Goal: Task Accomplishment & Management: Manage account settings

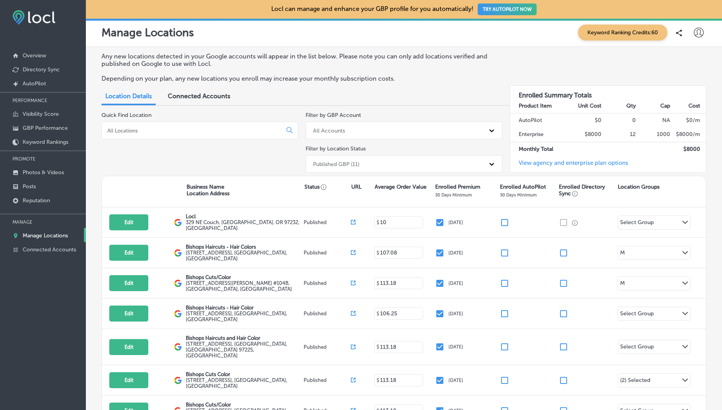
click at [694, 31] on icon at bounding box center [699, 33] width 10 height 10
click at [691, 57] on p "My Account" at bounding box center [687, 60] width 35 height 9
select select "US"
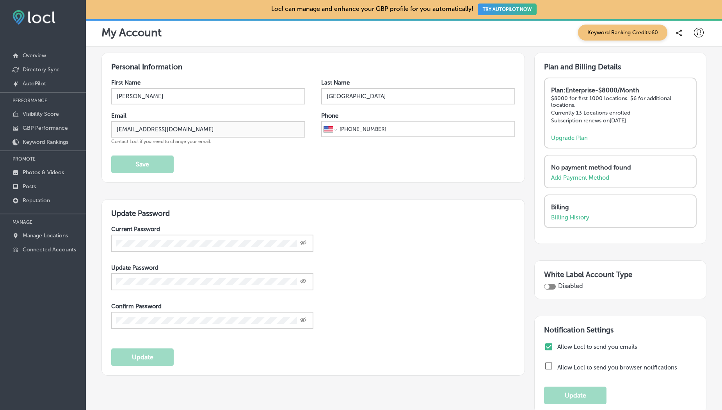
scroll to position [73, 0]
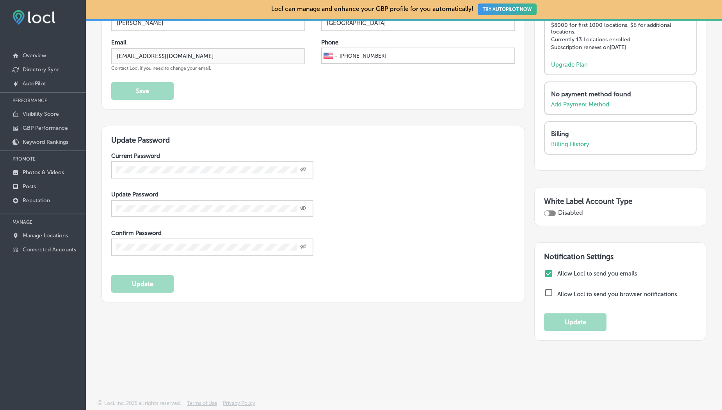
click at [547, 217] on div at bounding box center [550, 214] width 12 height 6
checkbox input "true"
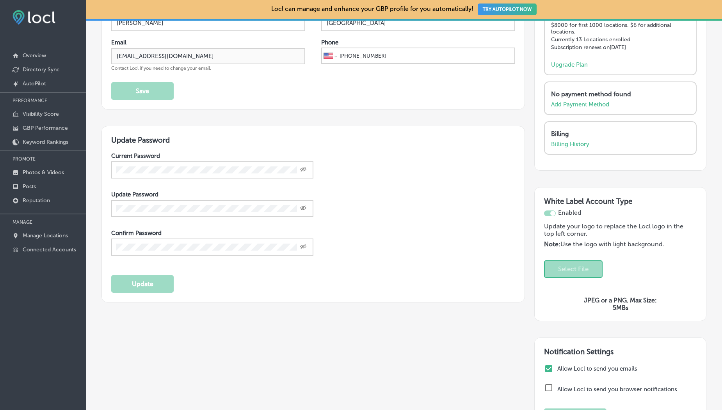
click at [569, 271] on div "Drop your files here Select File" at bounding box center [573, 270] width 59 height 18
select select "US"
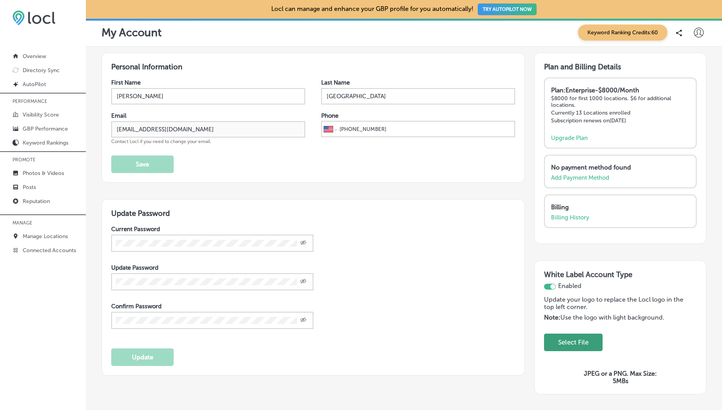
click at [568, 339] on button "Select File" at bounding box center [573, 343] width 40 height 16
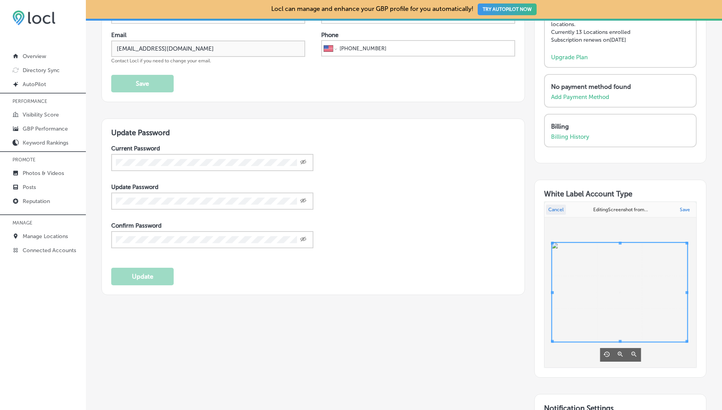
scroll to position [89, 0]
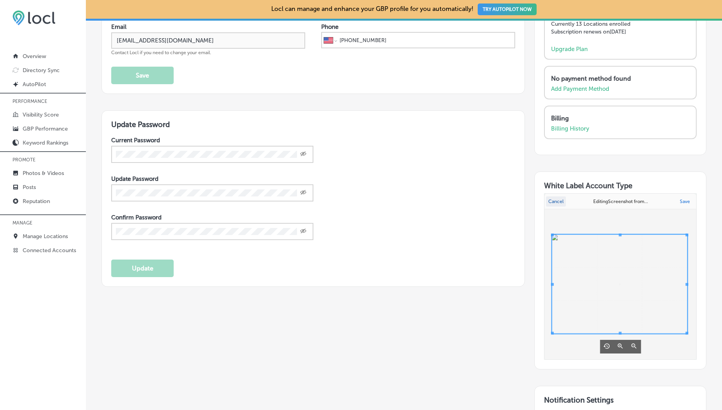
click at [554, 199] on button "Cancel" at bounding box center [556, 202] width 20 height 10
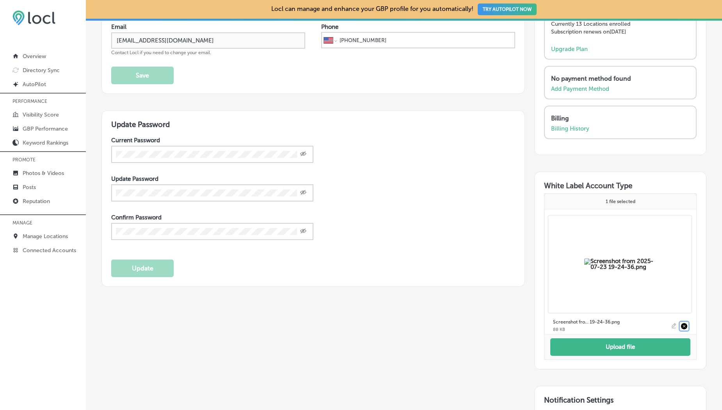
click at [681, 329] on icon "Remove file" at bounding box center [684, 326] width 6 height 6
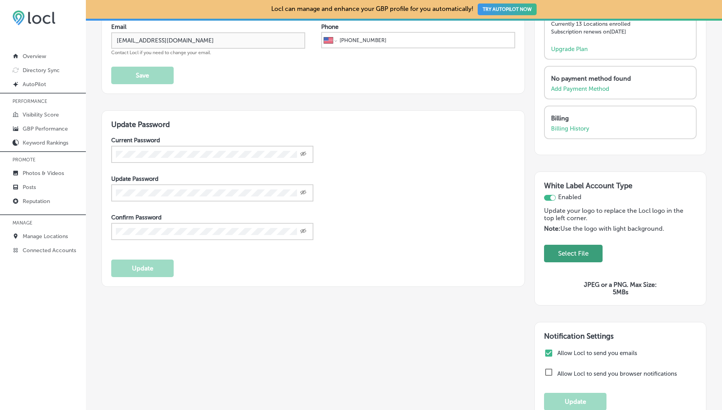
click at [565, 254] on button "Select File" at bounding box center [573, 254] width 40 height 16
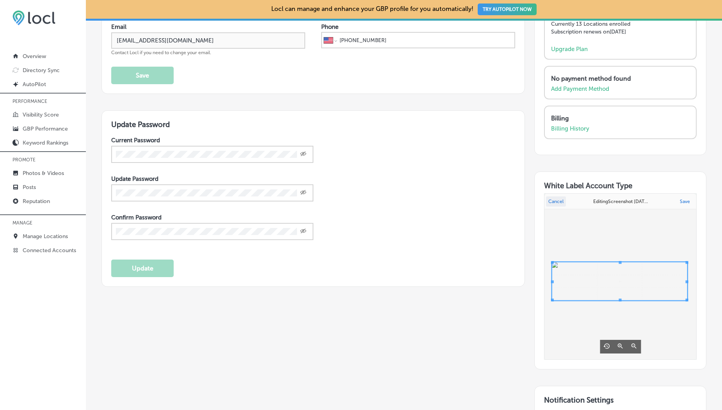
scroll to position [163, 0]
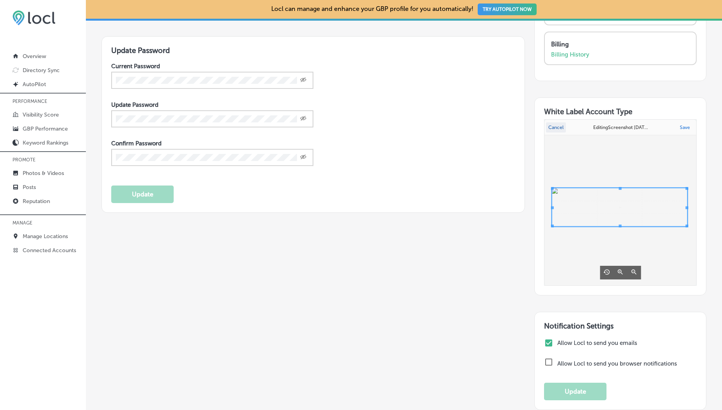
click at [554, 124] on button "Cancel" at bounding box center [556, 128] width 20 height 10
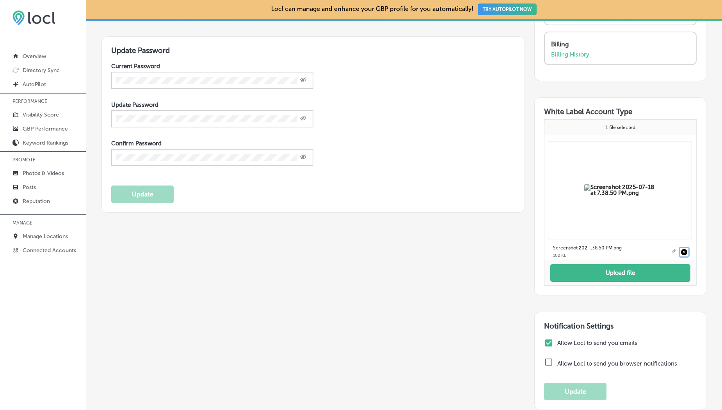
click at [681, 254] on icon "Remove file" at bounding box center [684, 252] width 6 height 6
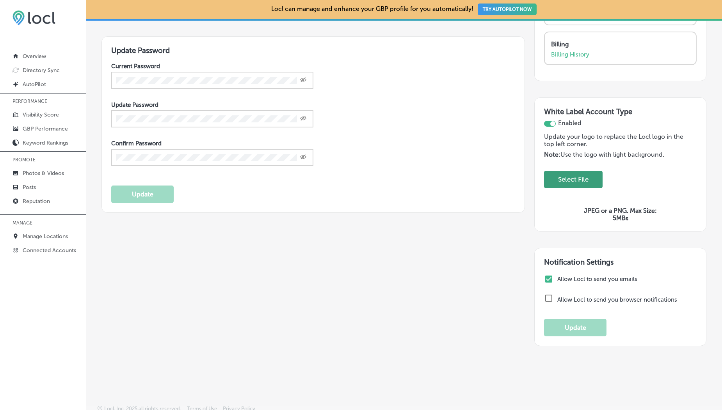
click at [580, 185] on button "Select File" at bounding box center [573, 180] width 40 height 16
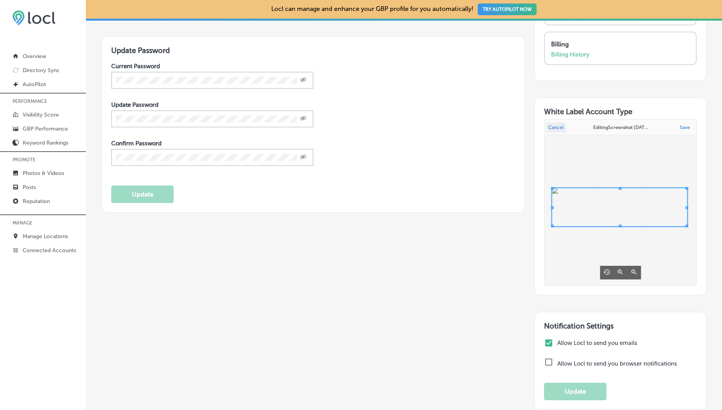
click at [608, 209] on span "Uppy Dashboard" at bounding box center [619, 207] width 135 height 38
drag, startPoint x: 545, startPoint y: 209, endPoint x: 577, endPoint y: 208, distance: 31.6
click at [577, 208] on div "Uppy Dashboard" at bounding box center [620, 210] width 152 height 150
click at [605, 205] on div "Uppy Dashboard" at bounding box center [645, 207] width 84 height 38
click at [544, 223] on div "Drop your files here 1 file selected Screenshot 202....38.50 PM.png 102 KB Edit…" at bounding box center [620, 202] width 153 height 167
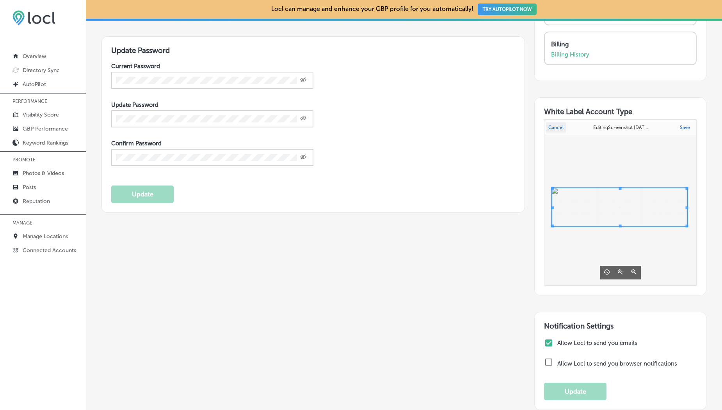
click at [554, 126] on button "Cancel" at bounding box center [556, 128] width 20 height 10
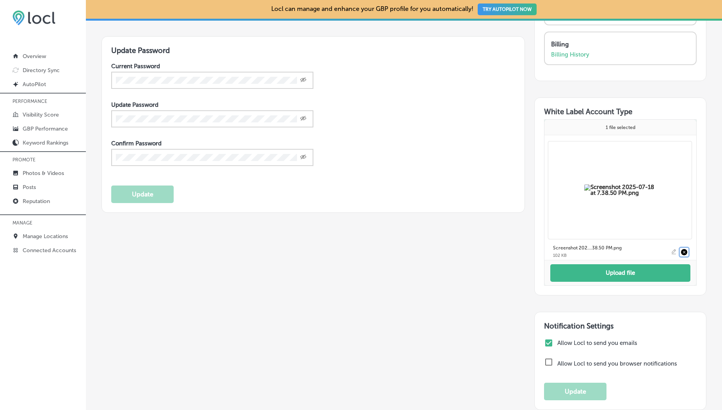
click at [681, 254] on icon "Remove file" at bounding box center [684, 252] width 6 height 6
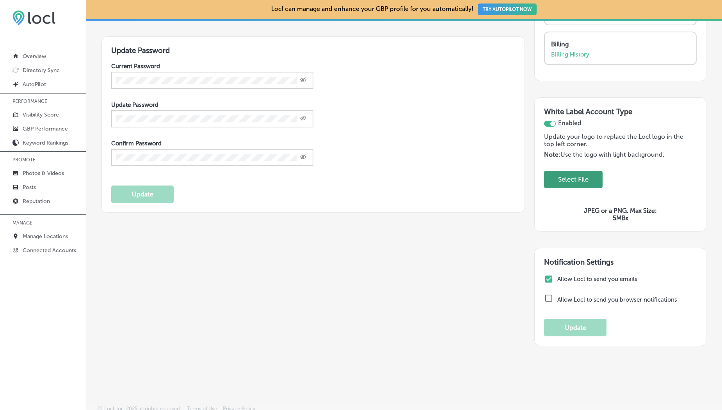
click at [592, 184] on div "Select File" at bounding box center [573, 180] width 59 height 16
click at [562, 181] on button "Select File" at bounding box center [573, 180] width 40 height 16
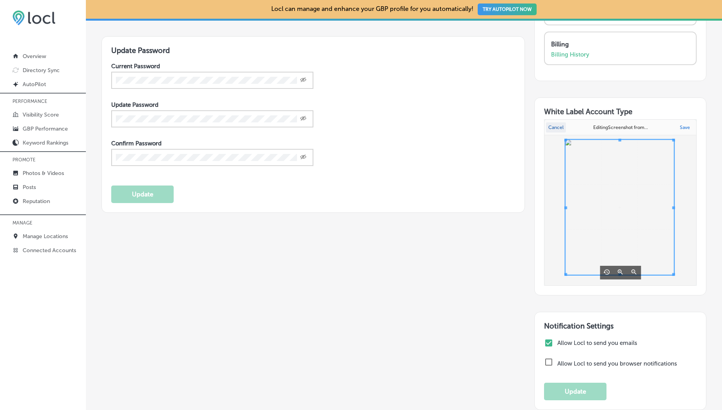
click at [546, 130] on button "Cancel" at bounding box center [556, 128] width 20 height 10
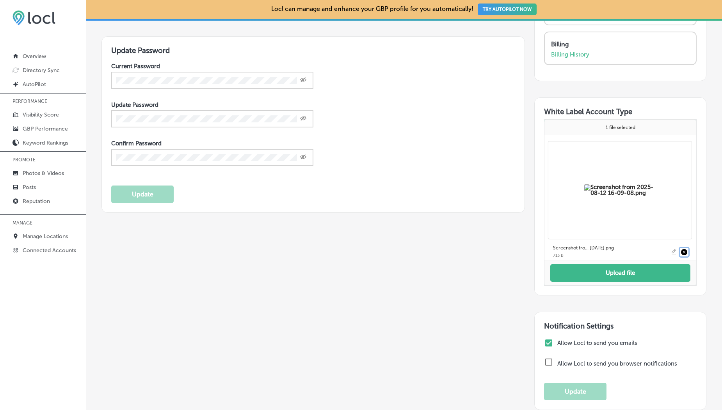
click at [681, 255] on icon "Remove file" at bounding box center [684, 252] width 6 height 6
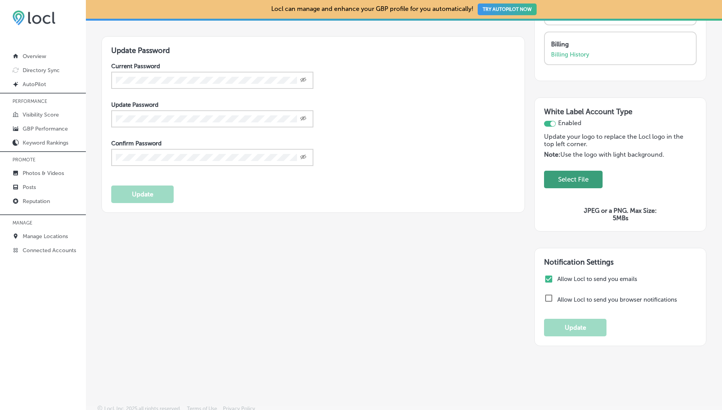
click at [574, 188] on div "Drop your files here Select File" at bounding box center [615, 179] width 143 height 43
click at [574, 181] on button "Select File" at bounding box center [573, 180] width 40 height 16
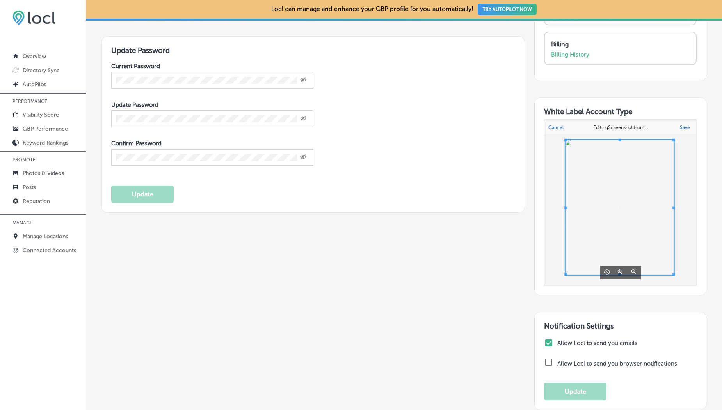
click at [550, 122] on div "Editing Screenshot from [DATE] [DATE].png Cancel Save" at bounding box center [620, 128] width 152 height 16
click at [550, 126] on button "Cancel" at bounding box center [556, 128] width 20 height 10
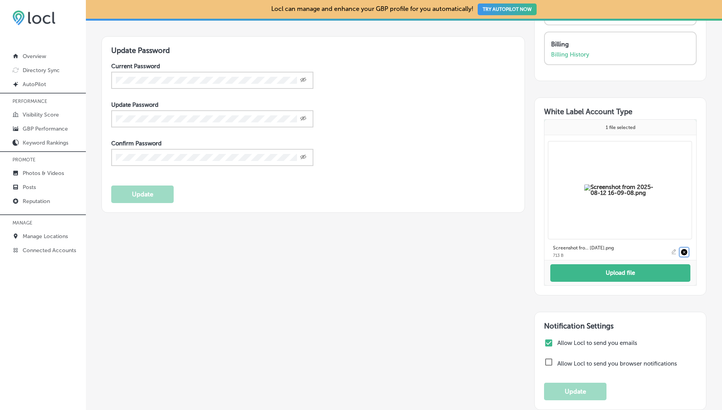
click at [681, 254] on icon "Remove file" at bounding box center [684, 252] width 6 height 6
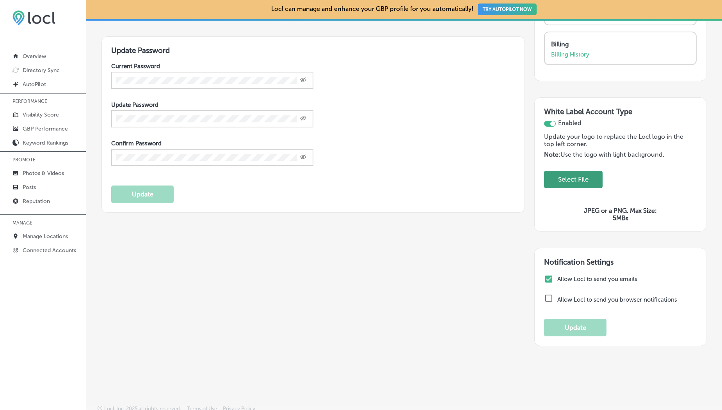
click at [574, 185] on button "Select File" at bounding box center [573, 180] width 40 height 16
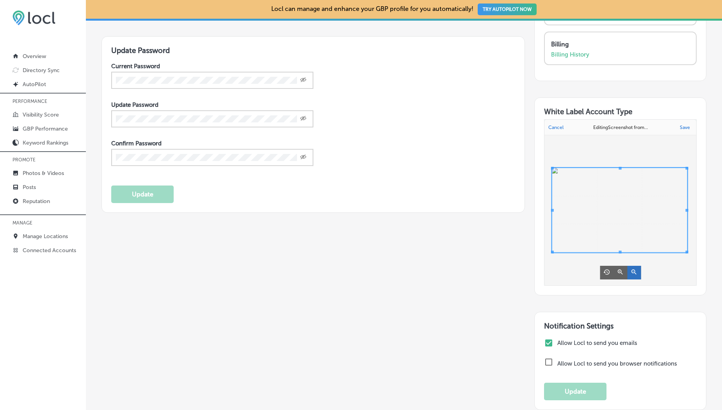
click at [629, 274] on icon "Zoom out" at bounding box center [633, 272] width 9 height 9
click at [618, 275] on icon "Zoom in" at bounding box center [620, 272] width 9 height 9
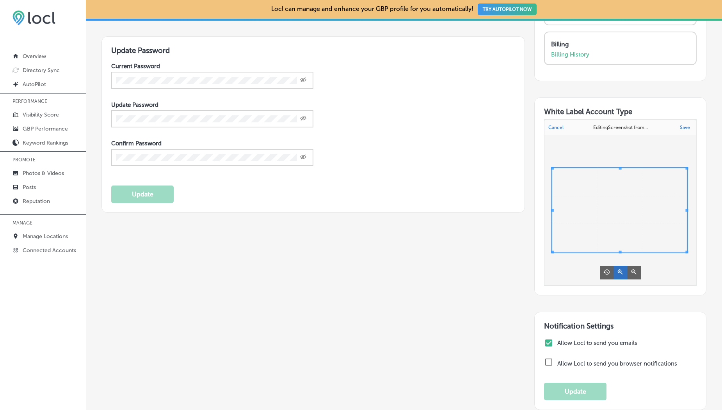
click at [618, 275] on icon "Zoom in" at bounding box center [620, 272] width 9 height 9
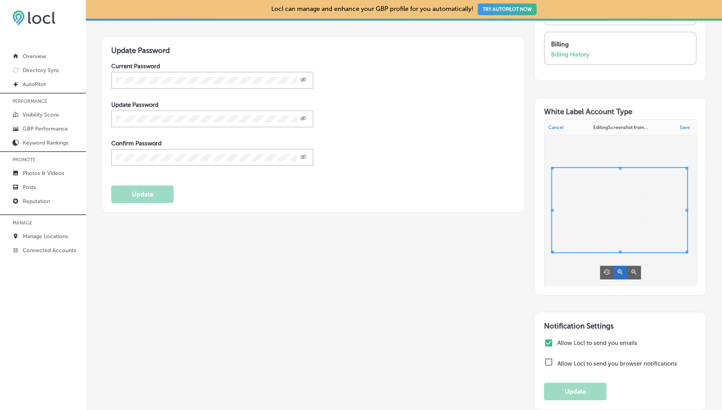
click at [618, 275] on icon "Zoom in" at bounding box center [620, 272] width 9 height 9
drag, startPoint x: 618, startPoint y: 275, endPoint x: 628, endPoint y: 273, distance: 9.9
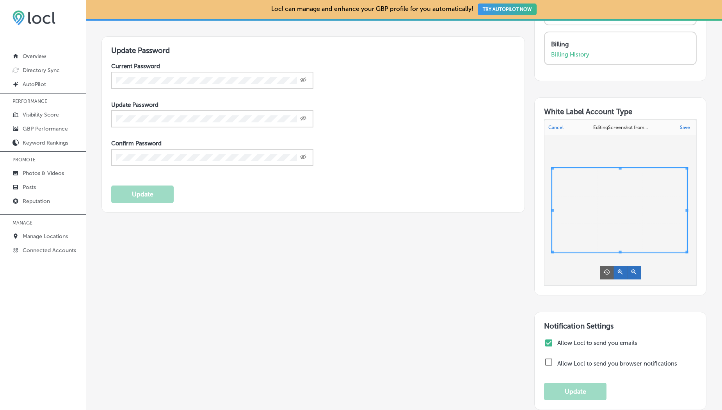
click at [628, 273] on div "Uppy Dashboard" at bounding box center [620, 273] width 41 height 14
click at [631, 273] on icon "Zoom out" at bounding box center [633, 272] width 5 height 5
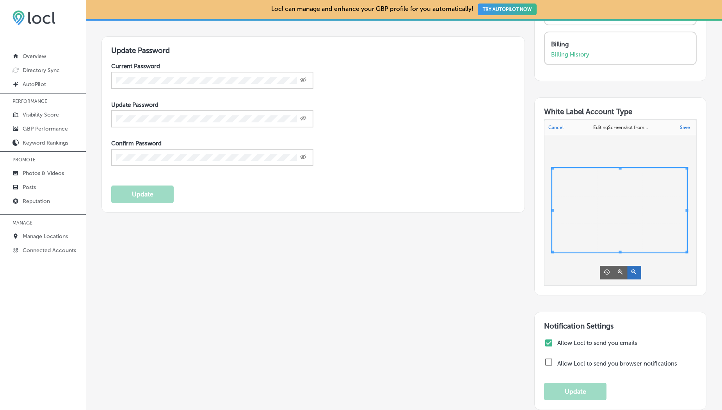
click at [631, 273] on icon "Zoom out" at bounding box center [633, 272] width 5 height 5
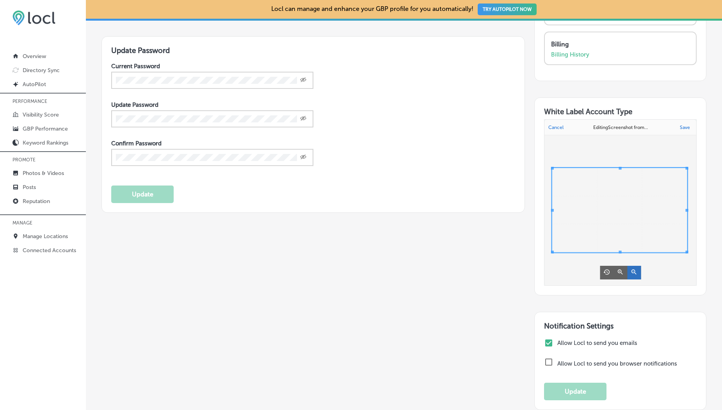
click at [631, 273] on icon "Zoom out" at bounding box center [633, 272] width 5 height 5
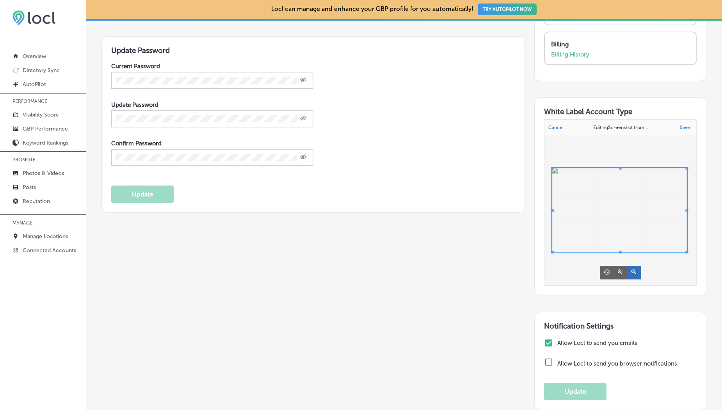
click at [631, 273] on icon "Zoom out" at bounding box center [633, 272] width 5 height 5
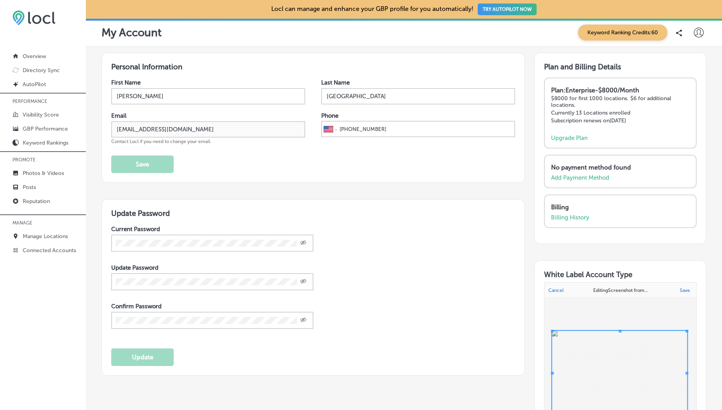
scroll to position [187, 0]
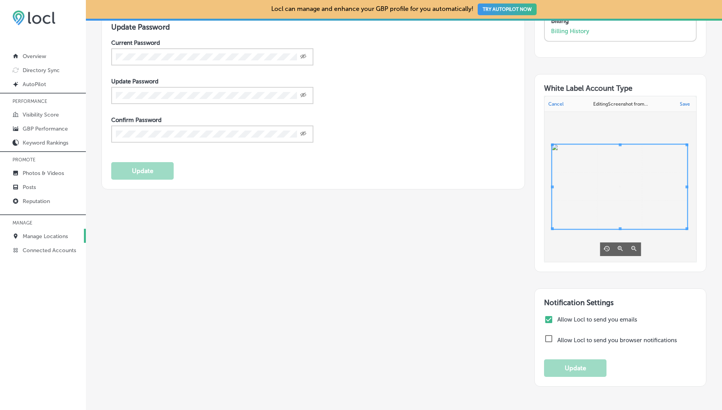
click at [51, 242] on link "Manage Locations" at bounding box center [43, 236] width 86 height 14
